Goal: Navigation & Orientation: Find specific page/section

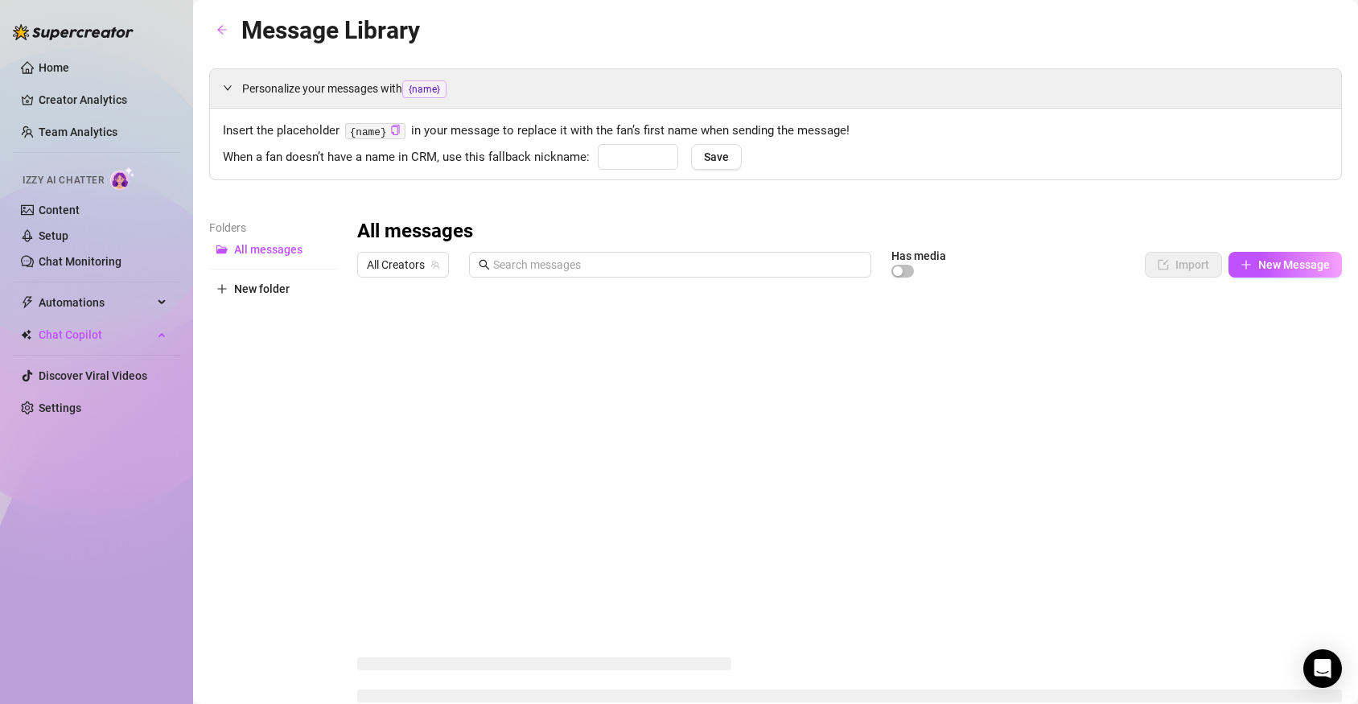
type input "babe"
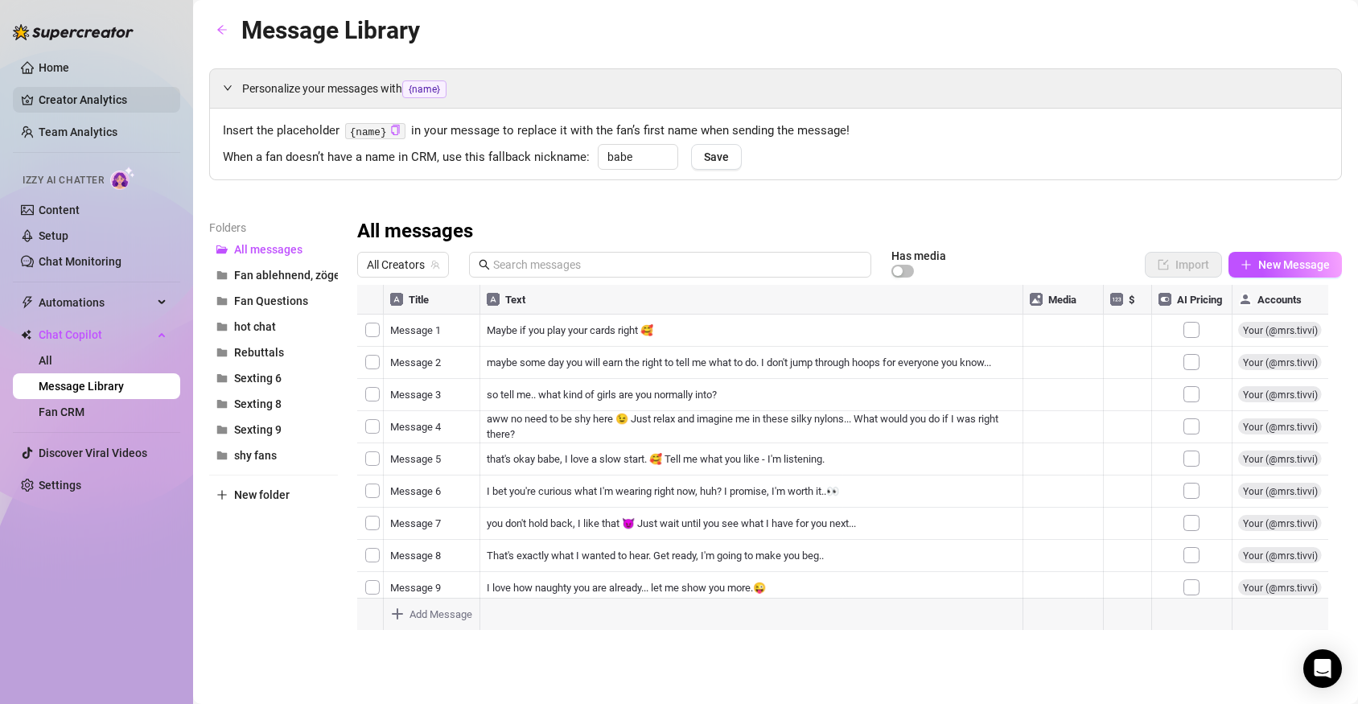
click at [39, 87] on link "Creator Analytics" at bounding box center [103, 100] width 129 height 26
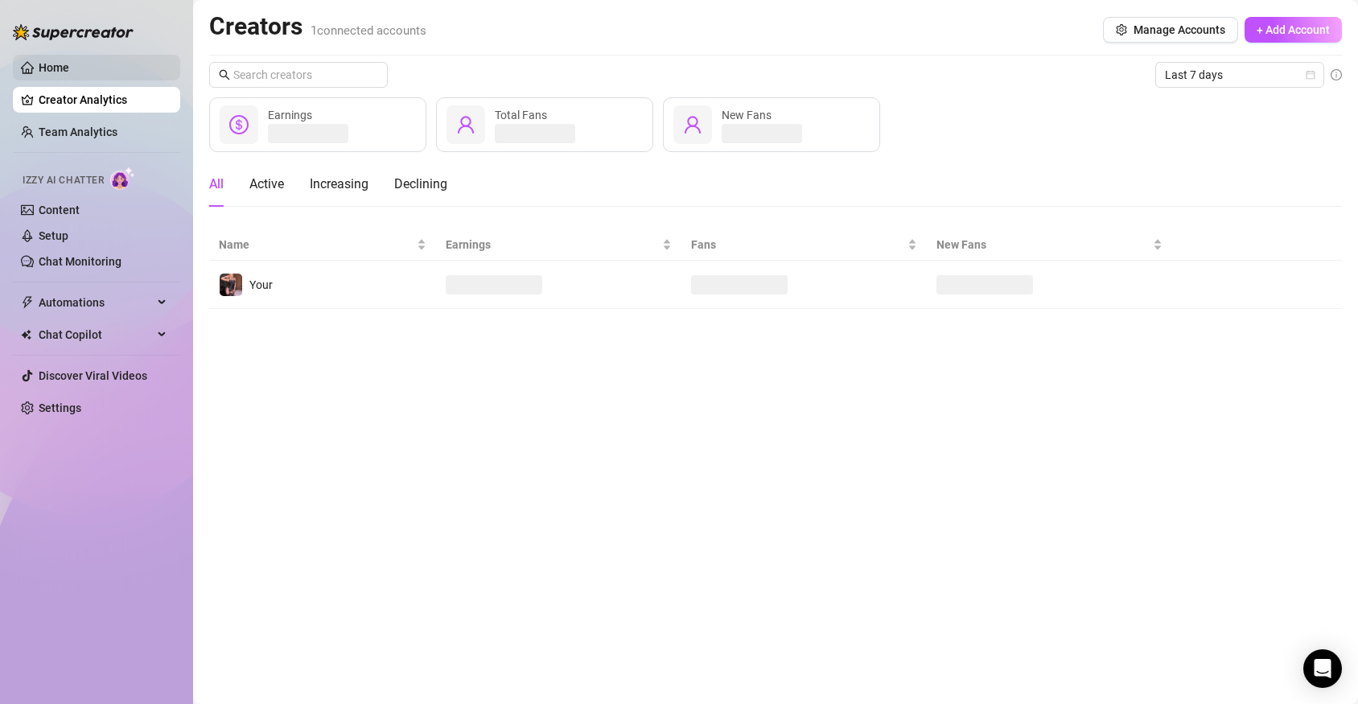
click at [40, 65] on link "Home" at bounding box center [54, 67] width 31 height 13
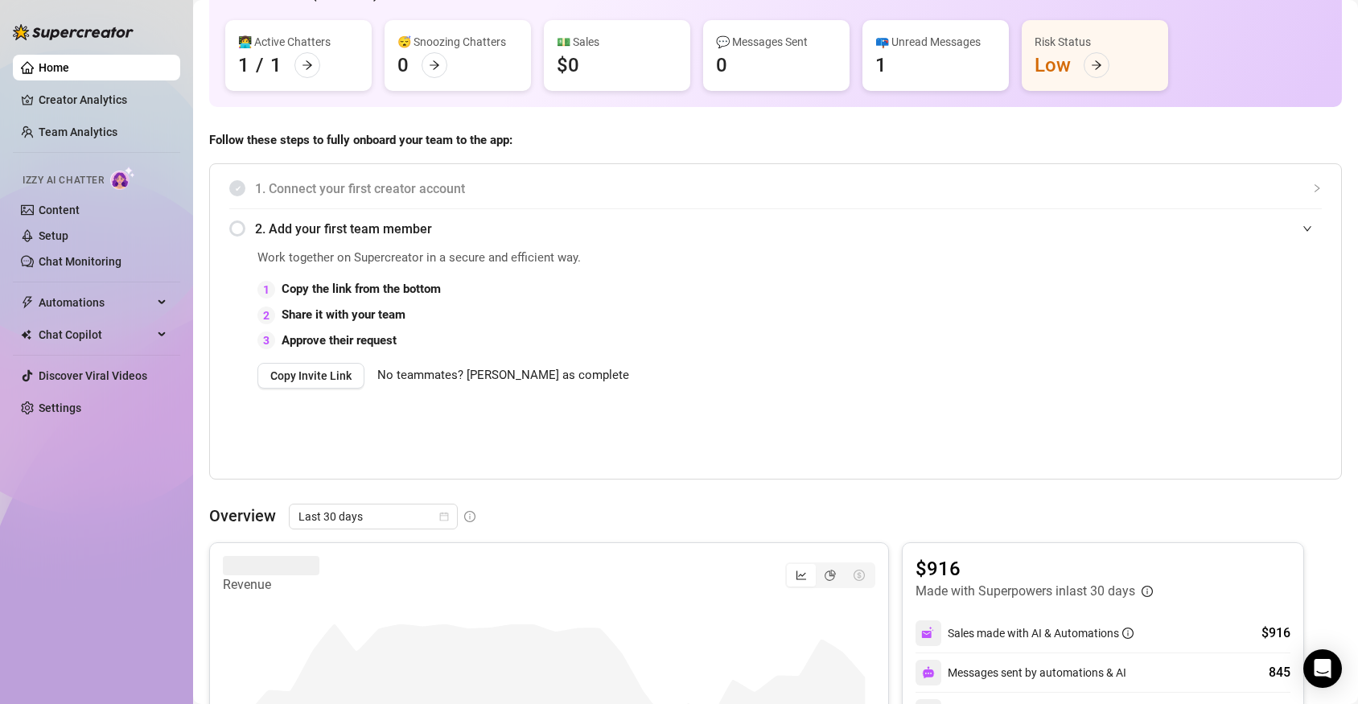
scroll to position [161, 0]
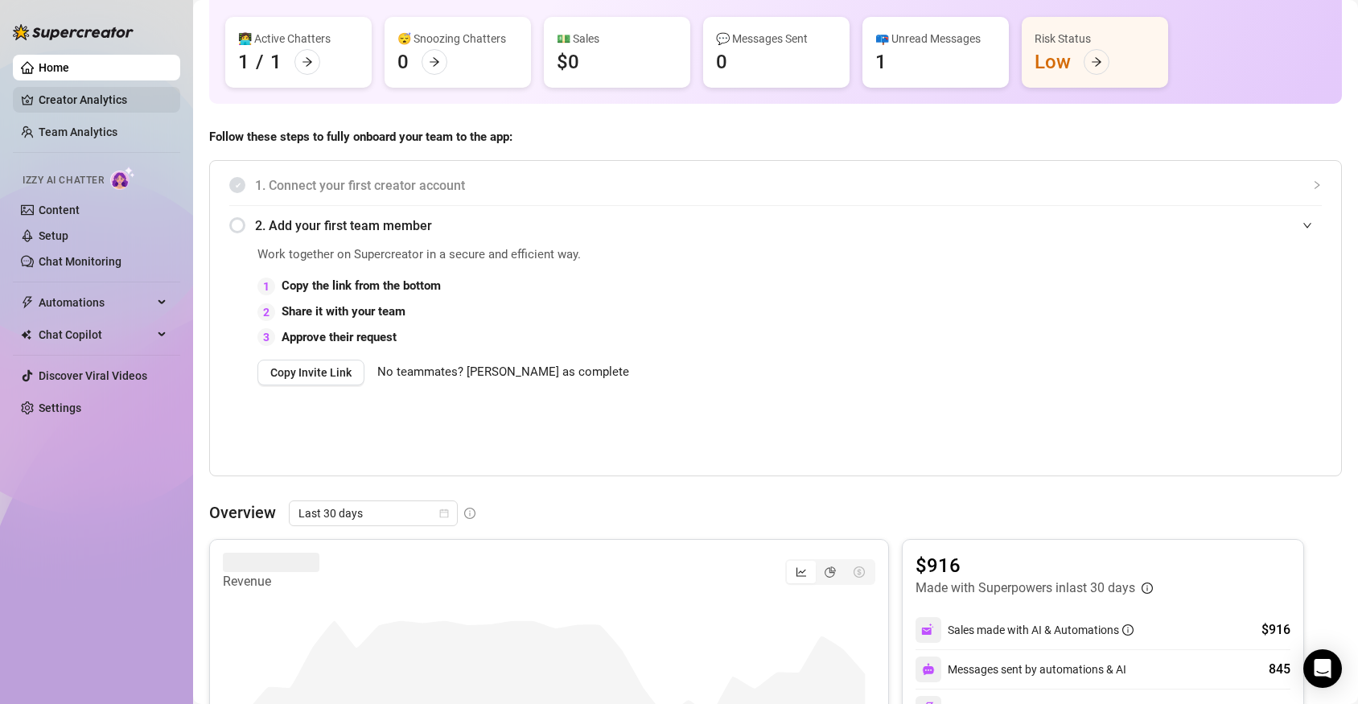
click at [118, 95] on link "Creator Analytics" at bounding box center [103, 100] width 129 height 26
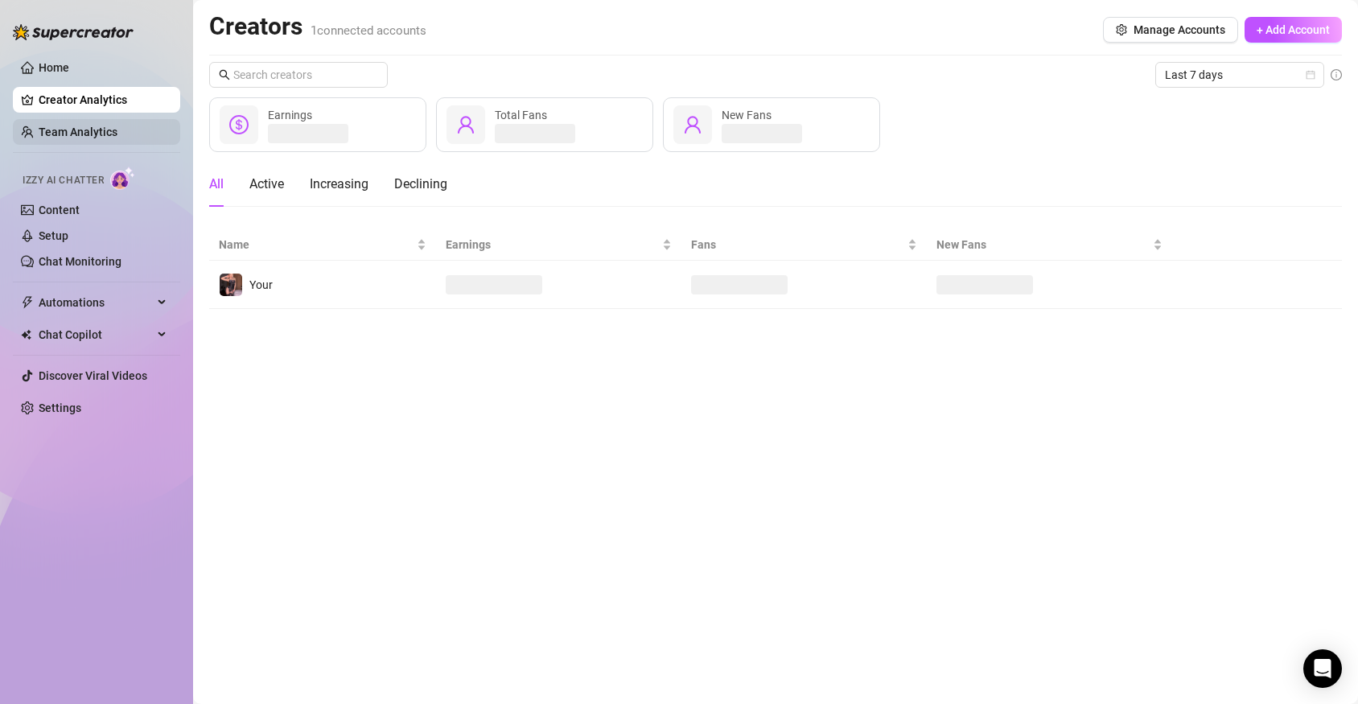
click at [89, 131] on link "Team Analytics" at bounding box center [78, 132] width 79 height 13
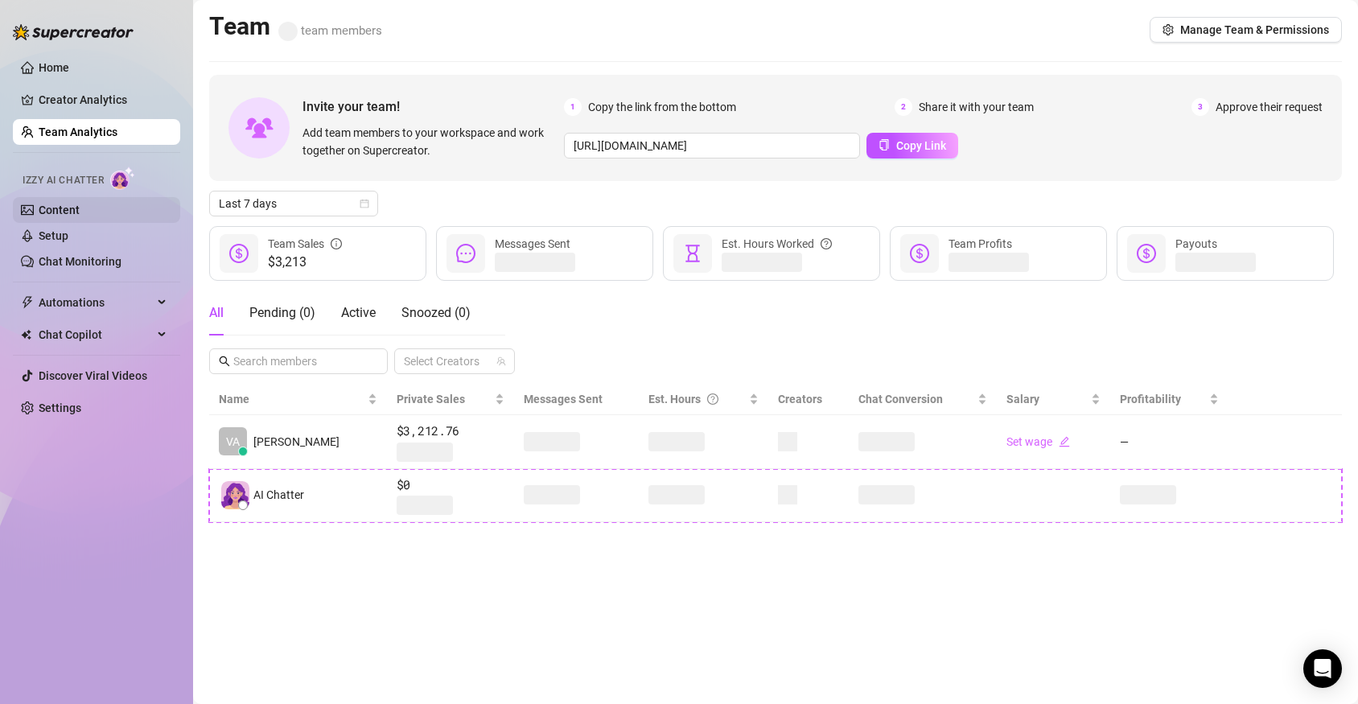
click at [80, 211] on link "Content" at bounding box center [59, 210] width 41 height 13
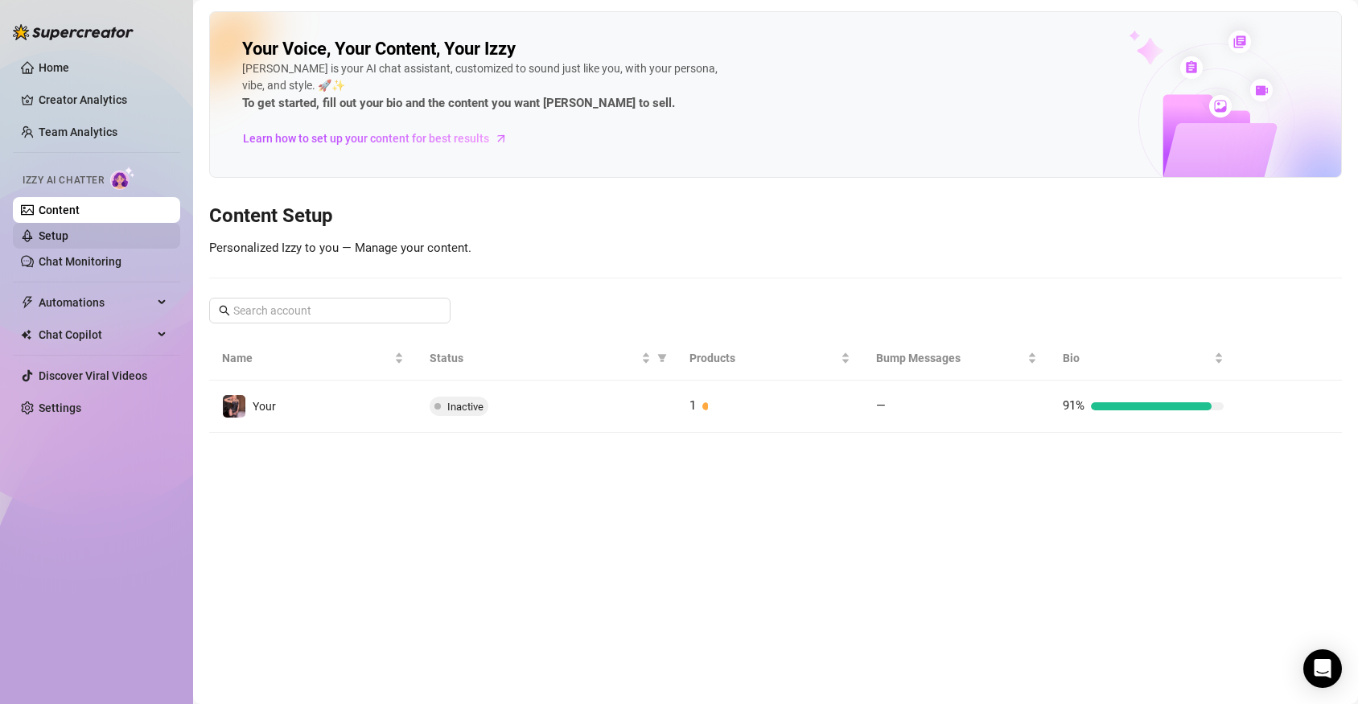
click at [68, 240] on link "Setup" at bounding box center [54, 235] width 30 height 13
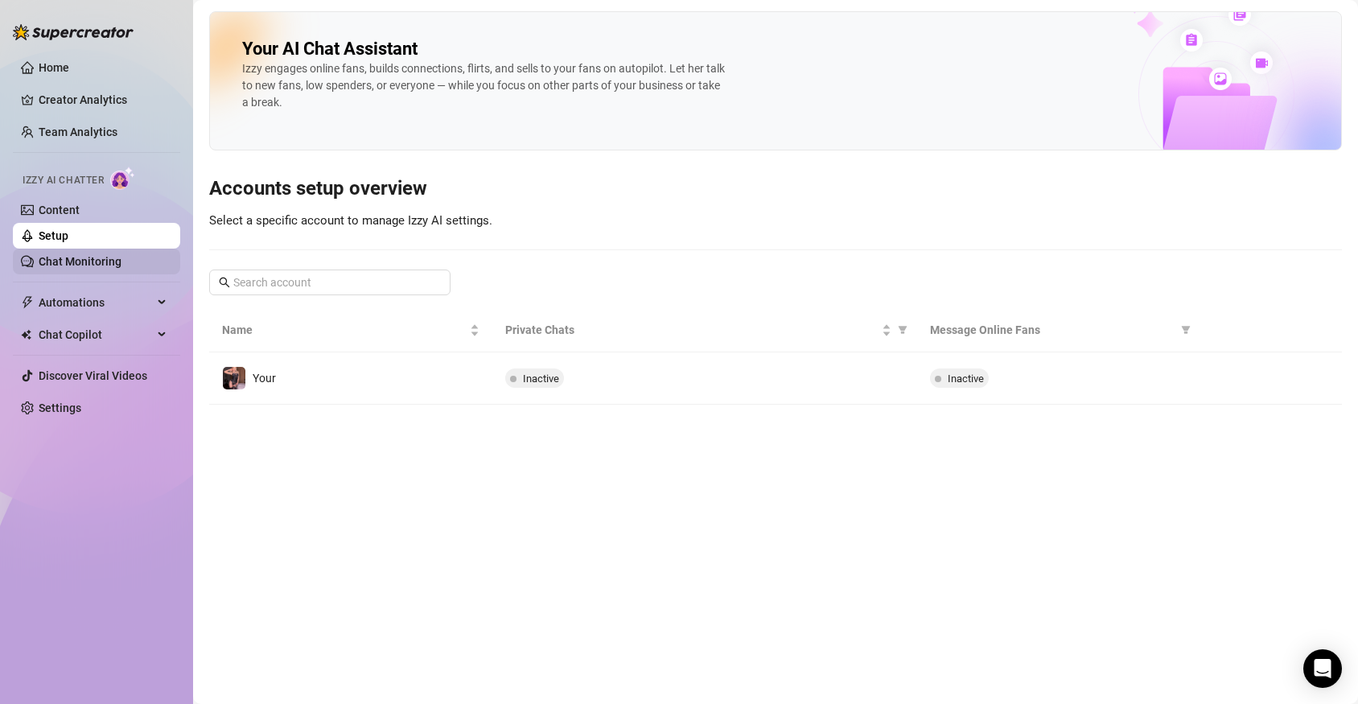
click at [84, 263] on link "Chat Monitoring" at bounding box center [80, 261] width 83 height 13
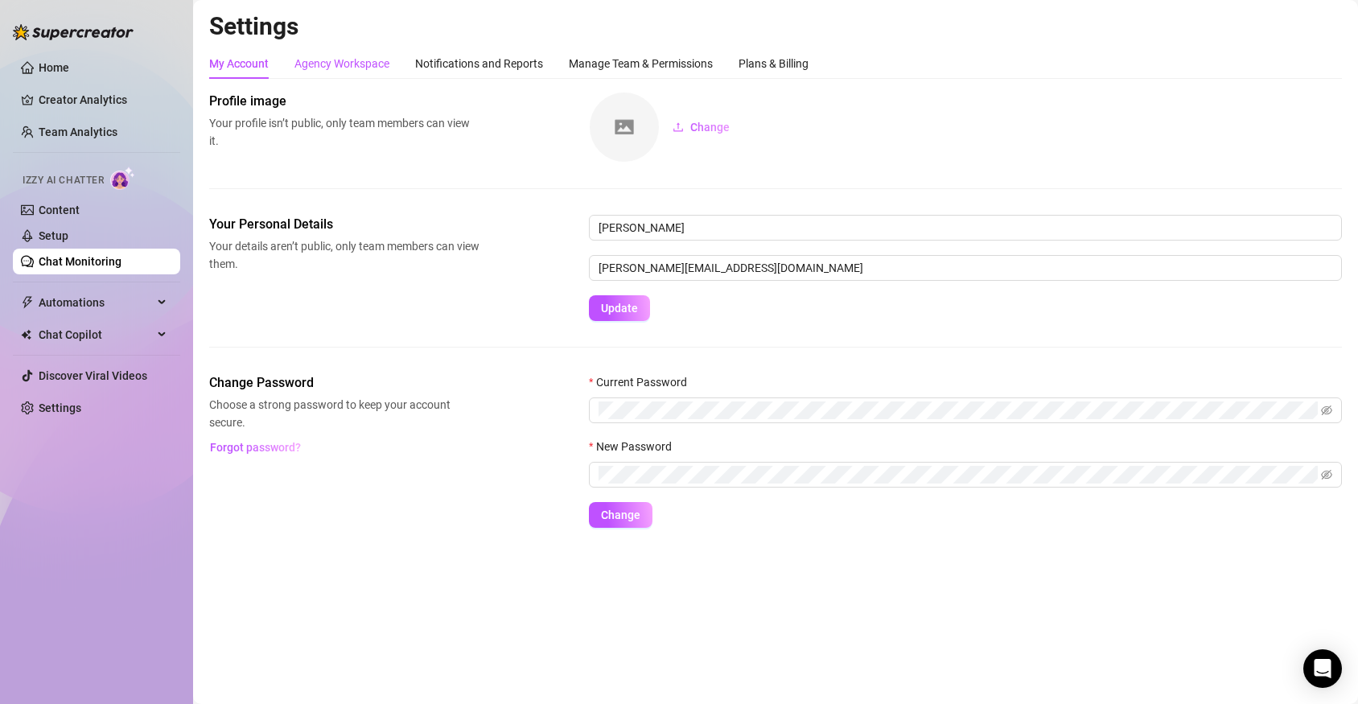
click at [361, 58] on div "Agency Workspace" at bounding box center [341, 64] width 95 height 18
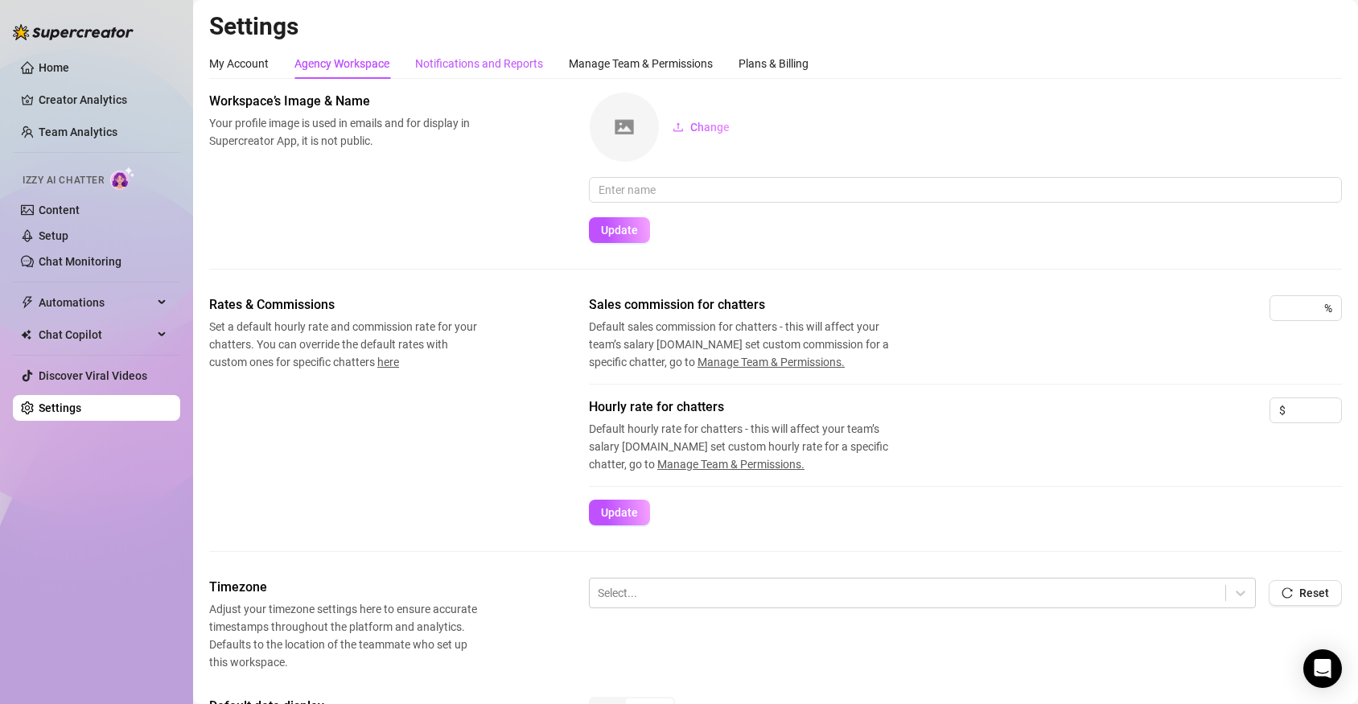
click at [500, 62] on div "Notifications and Reports" at bounding box center [479, 64] width 128 height 18
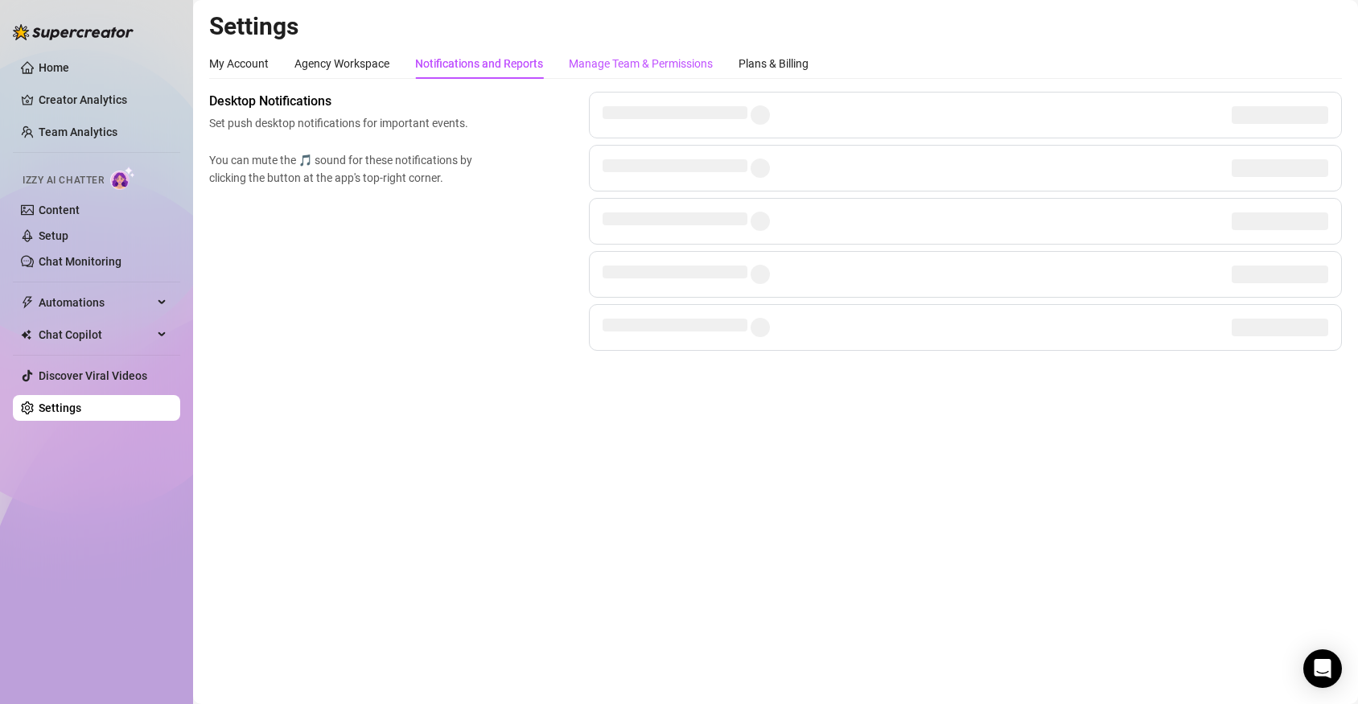
click at [673, 60] on div "Manage Team & Permissions" at bounding box center [641, 64] width 144 height 18
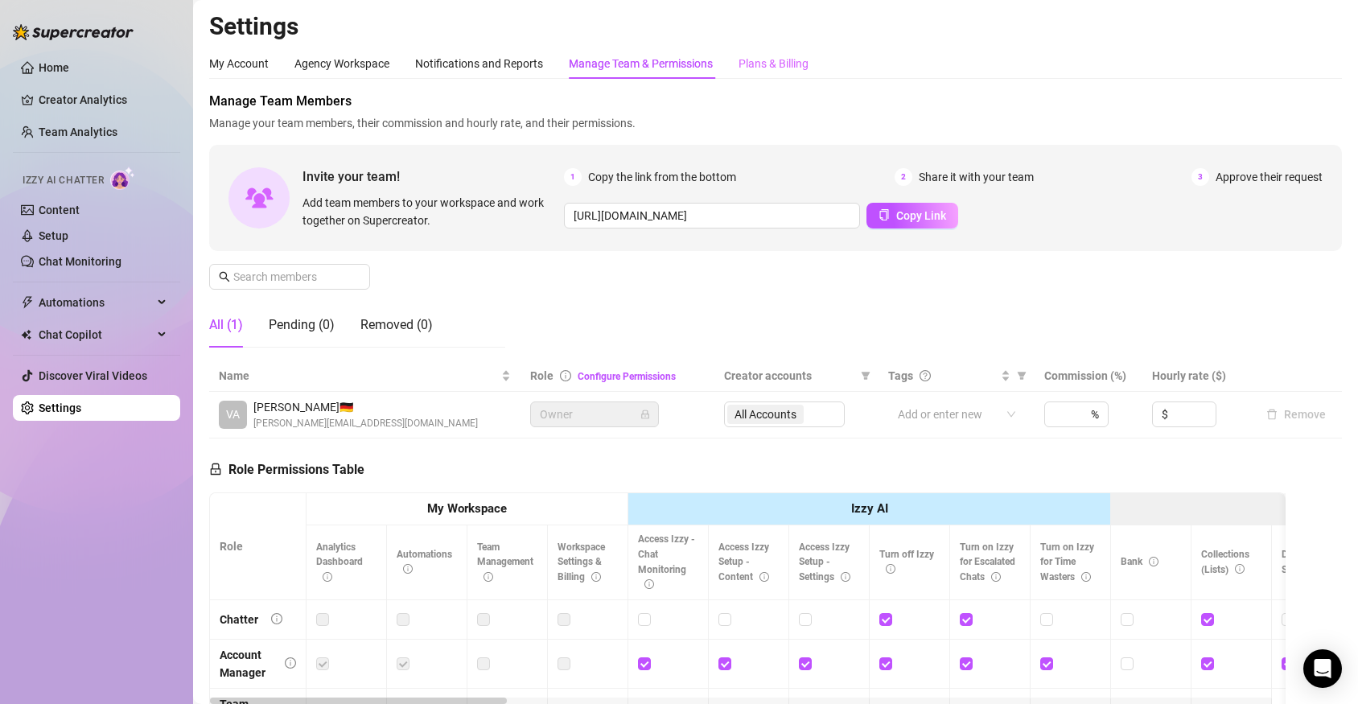
click at [781, 72] on div "Plans & Billing" at bounding box center [774, 63] width 70 height 31
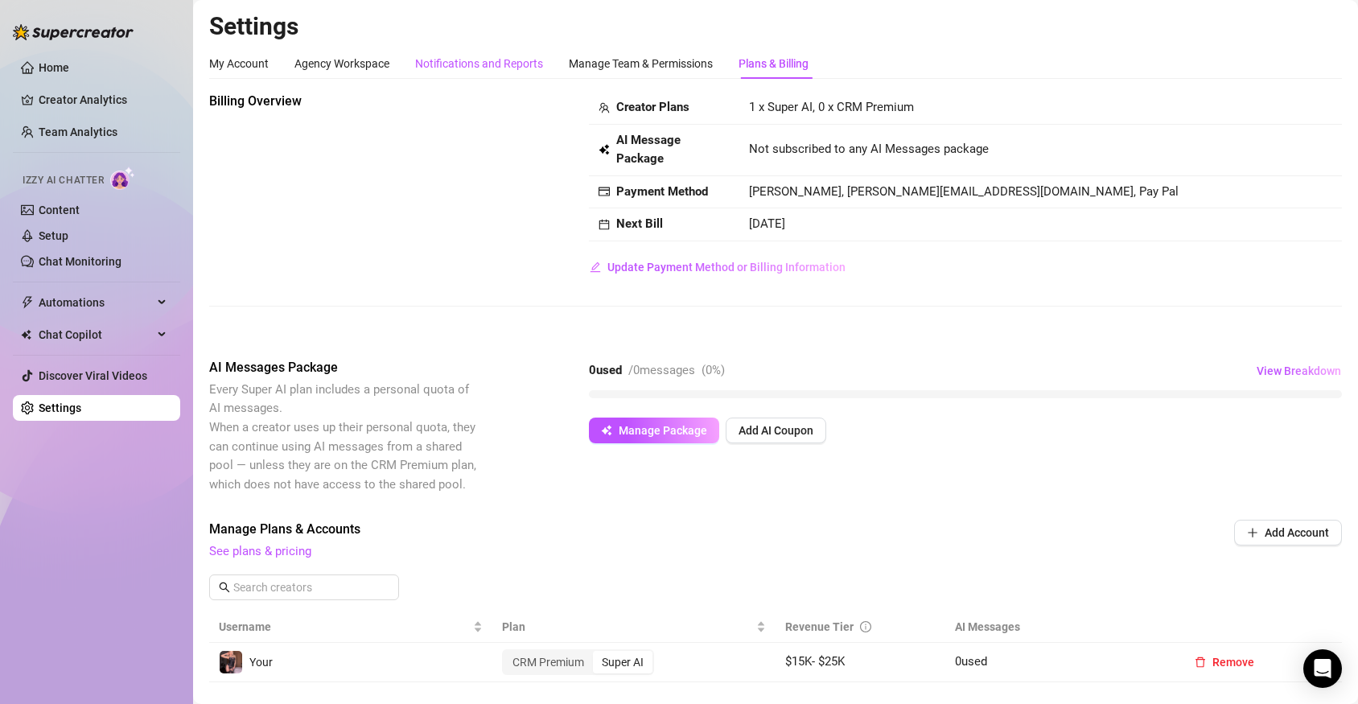
click at [529, 63] on div "Notifications and Reports" at bounding box center [479, 64] width 128 height 18
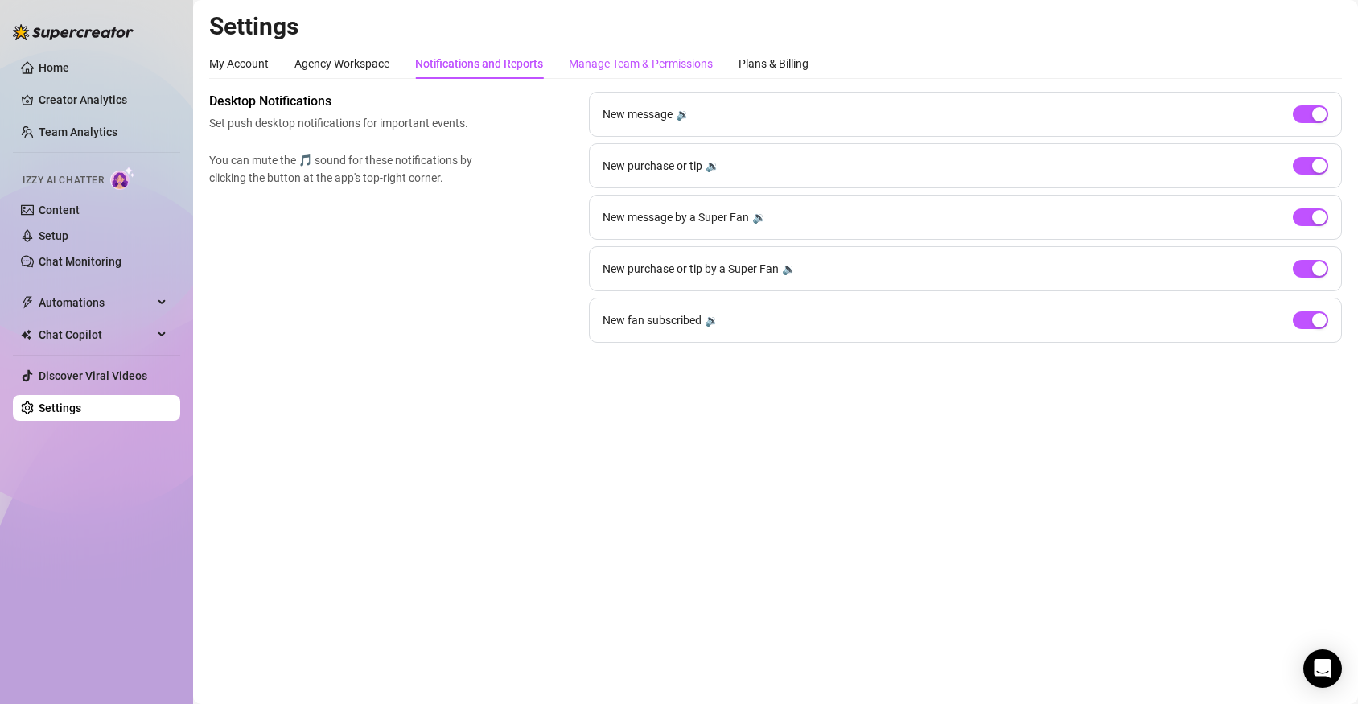
click at [597, 63] on div "Manage Team & Permissions" at bounding box center [641, 64] width 144 height 18
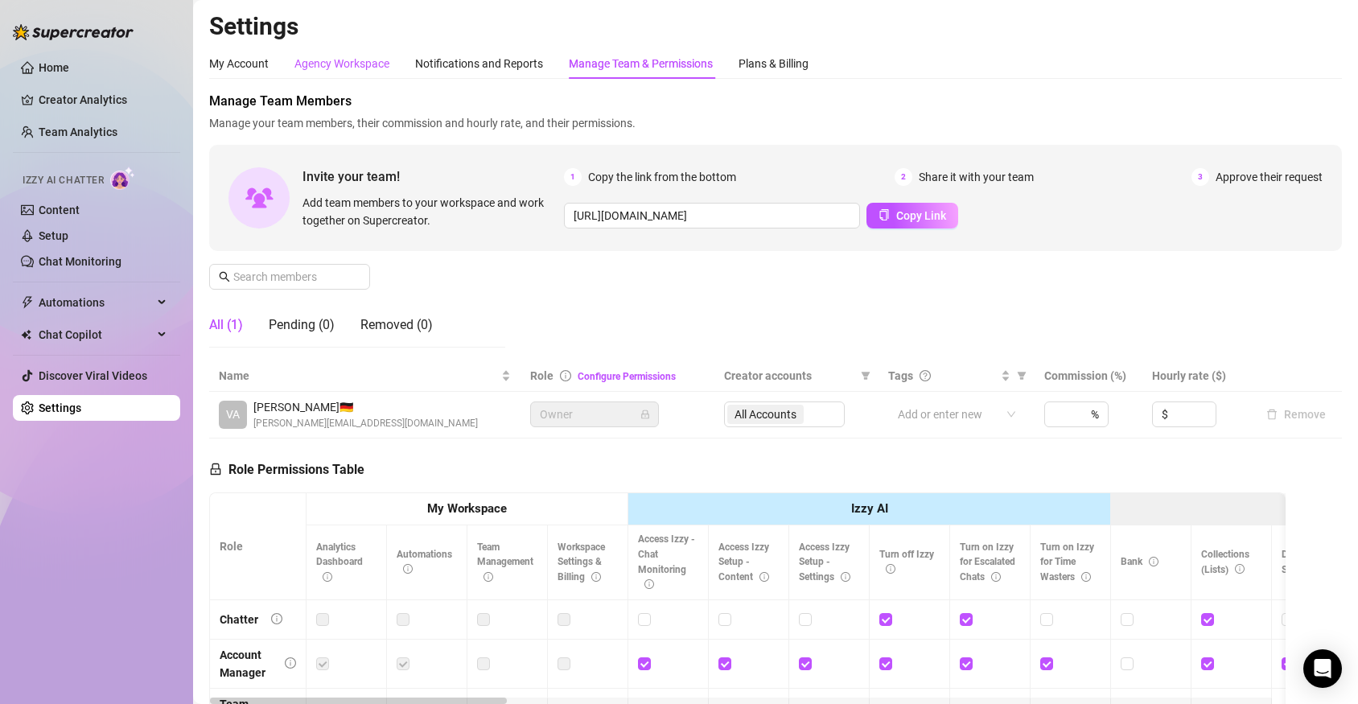
click at [365, 61] on div "Agency Workspace" at bounding box center [341, 64] width 95 height 18
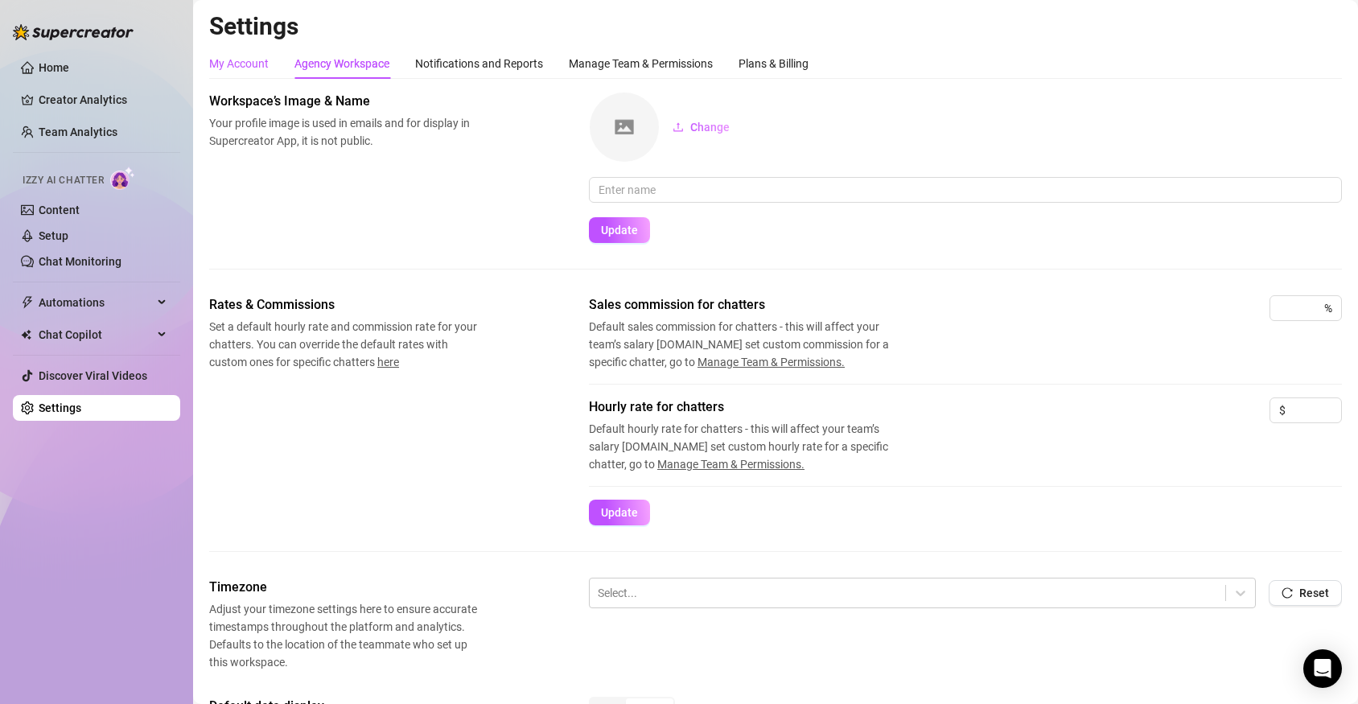
click at [236, 64] on div "My Account" at bounding box center [239, 64] width 60 height 18
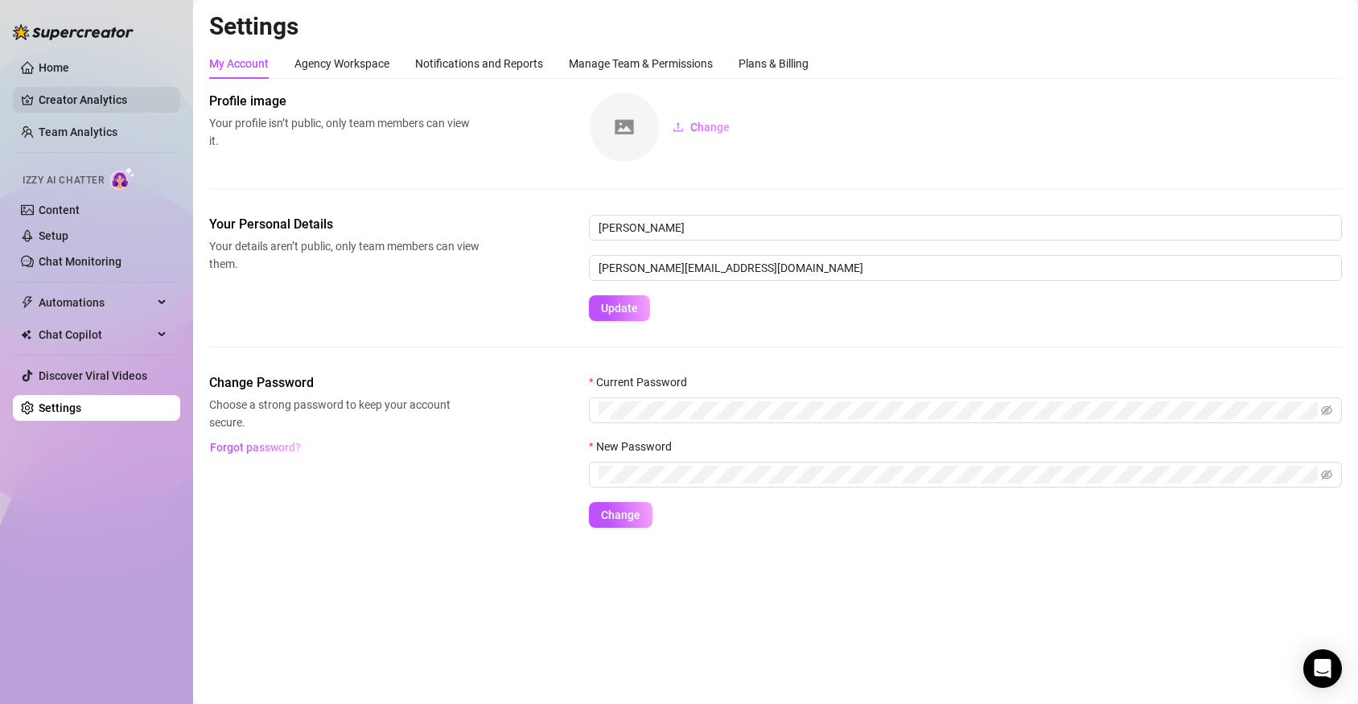
click at [66, 101] on link "Creator Analytics" at bounding box center [103, 100] width 129 height 26
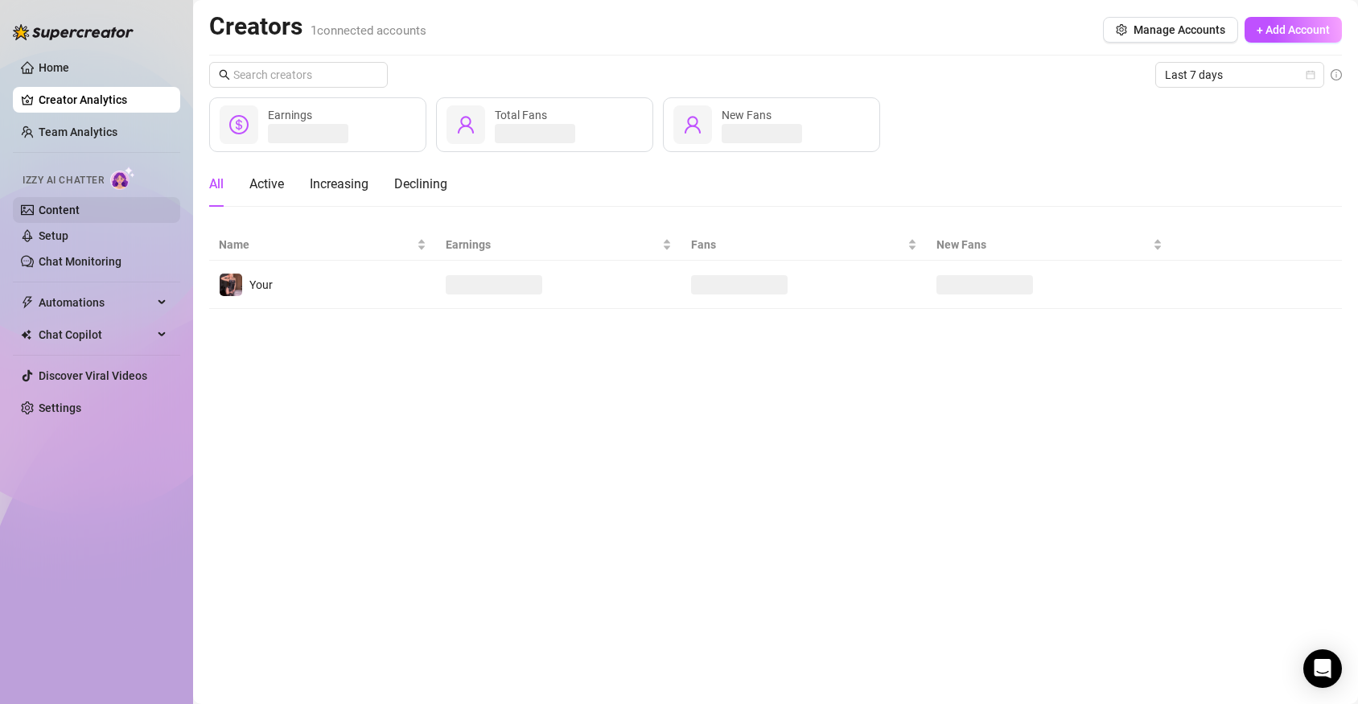
click at [60, 204] on link "Content" at bounding box center [59, 210] width 41 height 13
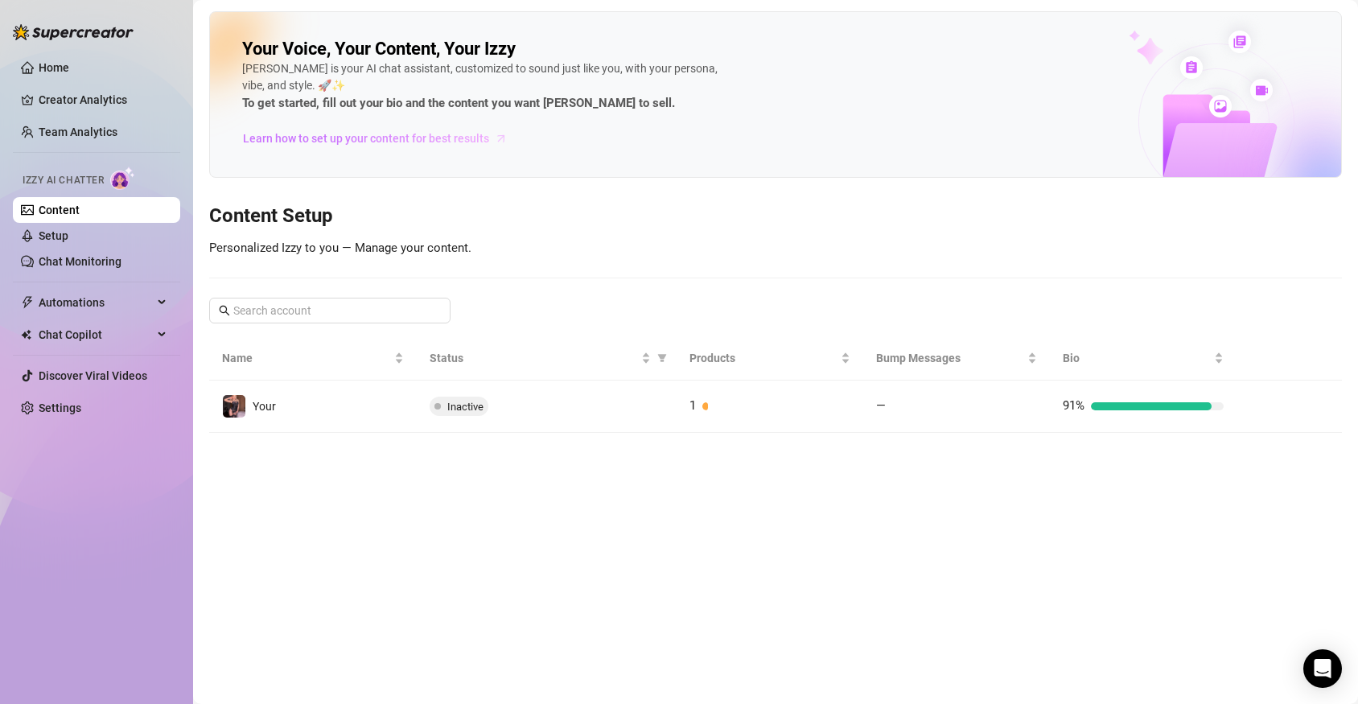
click at [389, 134] on span "Learn how to set up your content for best results" at bounding box center [366, 139] width 246 height 18
click at [80, 211] on link "Content" at bounding box center [59, 210] width 41 height 13
